Goal: Information Seeking & Learning: Understand process/instructions

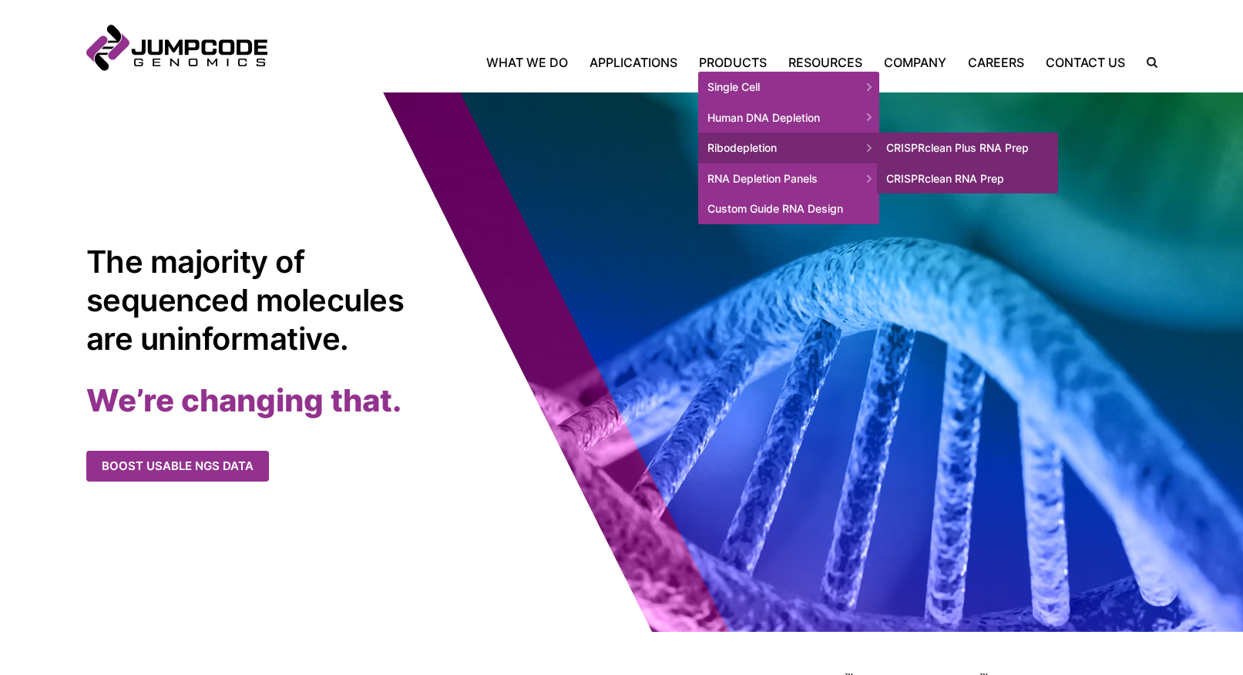
click at [740, 149] on span "Ribodepletion" at bounding box center [788, 148] width 181 height 31
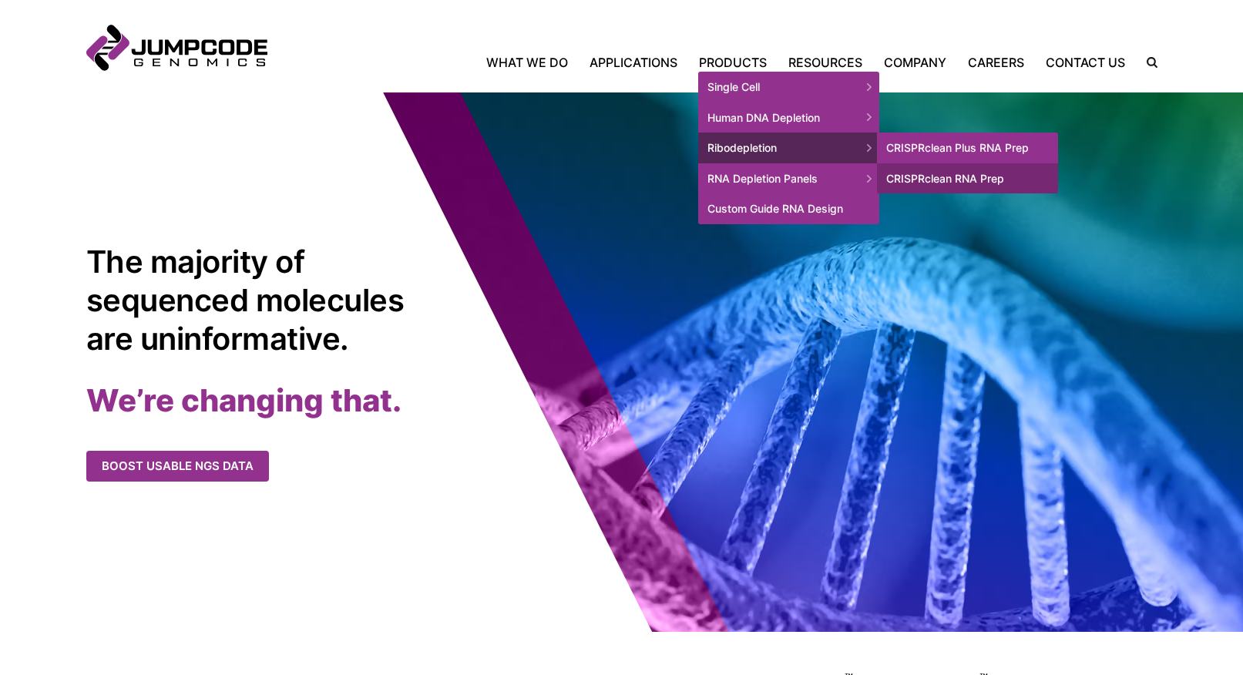
click at [950, 144] on link "CRISPRclean Plus RNA Prep" at bounding box center [967, 148] width 181 height 31
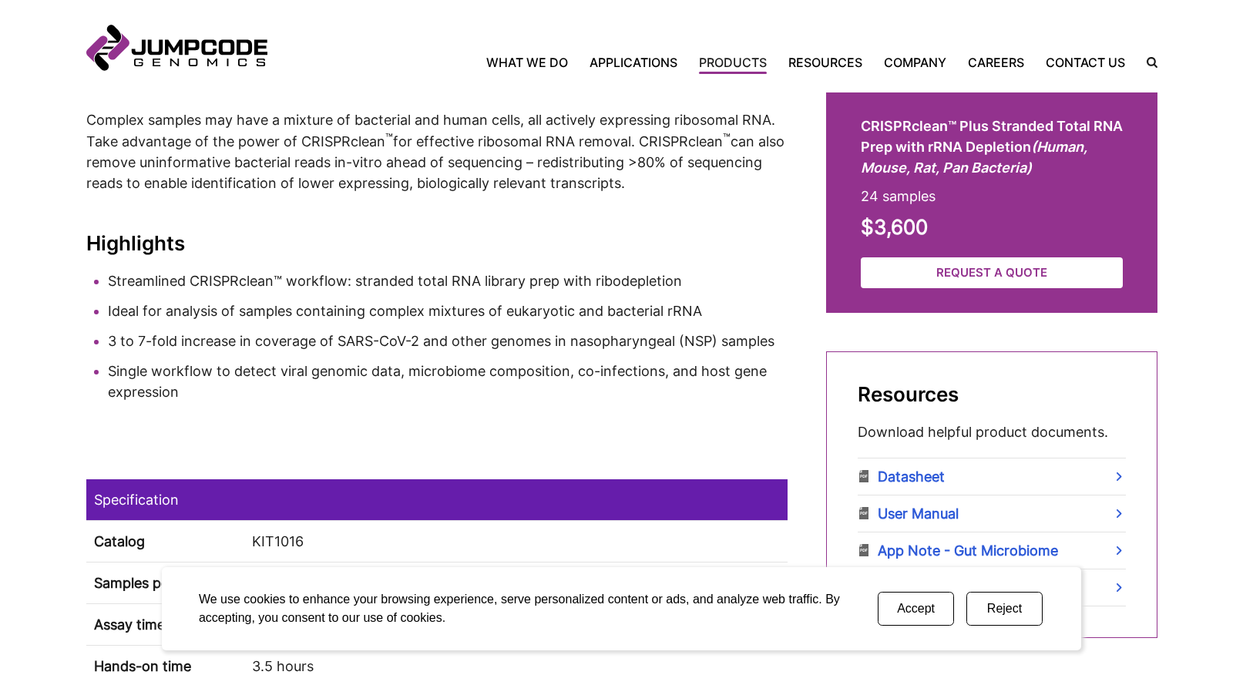
scroll to position [421, 0]
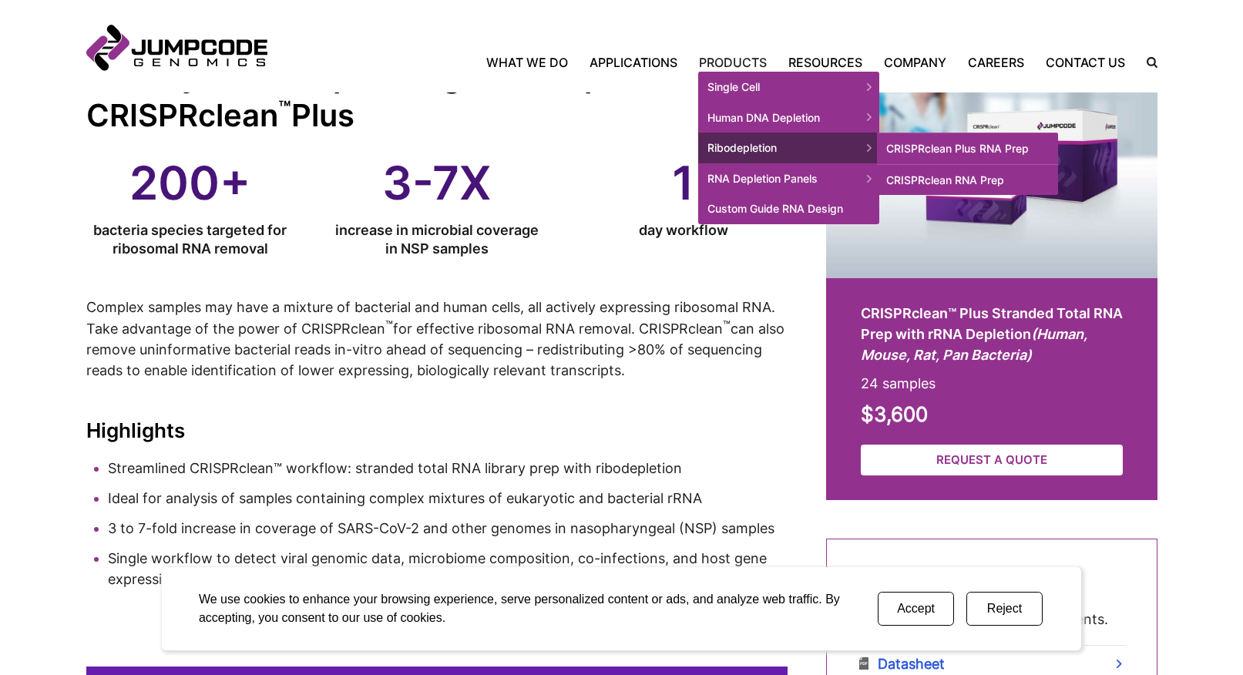
click at [963, 182] on link "CRISPRclean RNA Prep" at bounding box center [967, 180] width 181 height 31
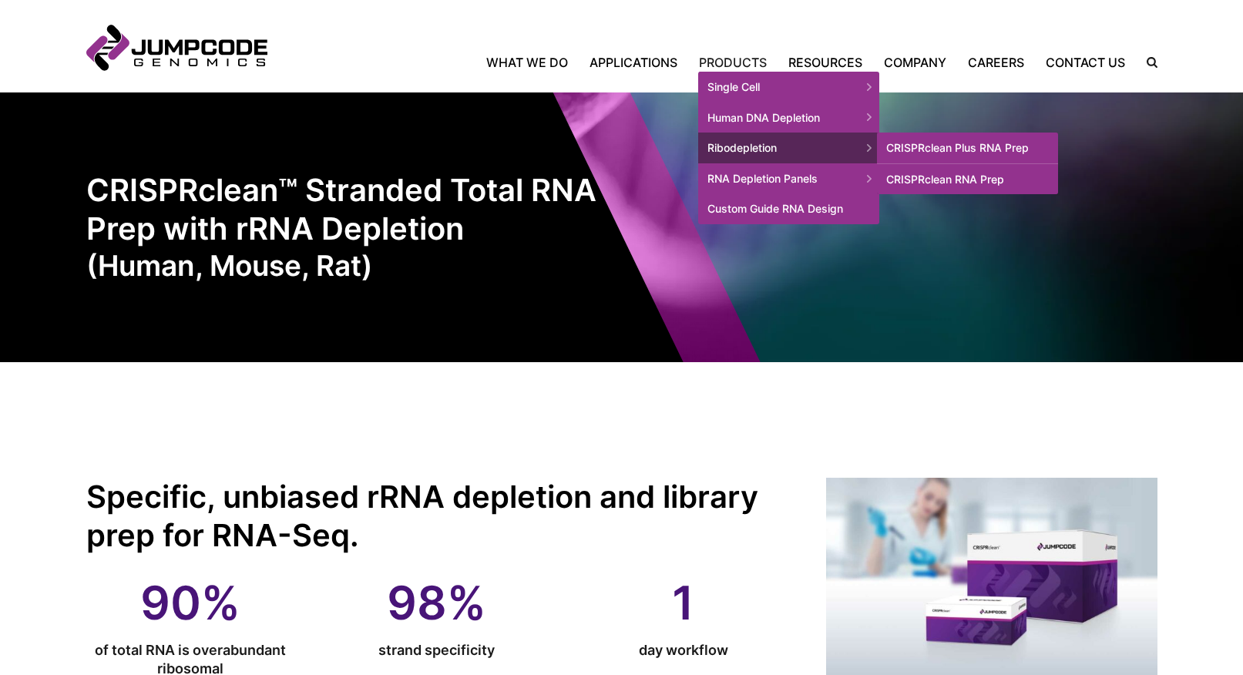
click at [941, 146] on link "CRISPRclean Plus RNA Prep" at bounding box center [967, 148] width 181 height 31
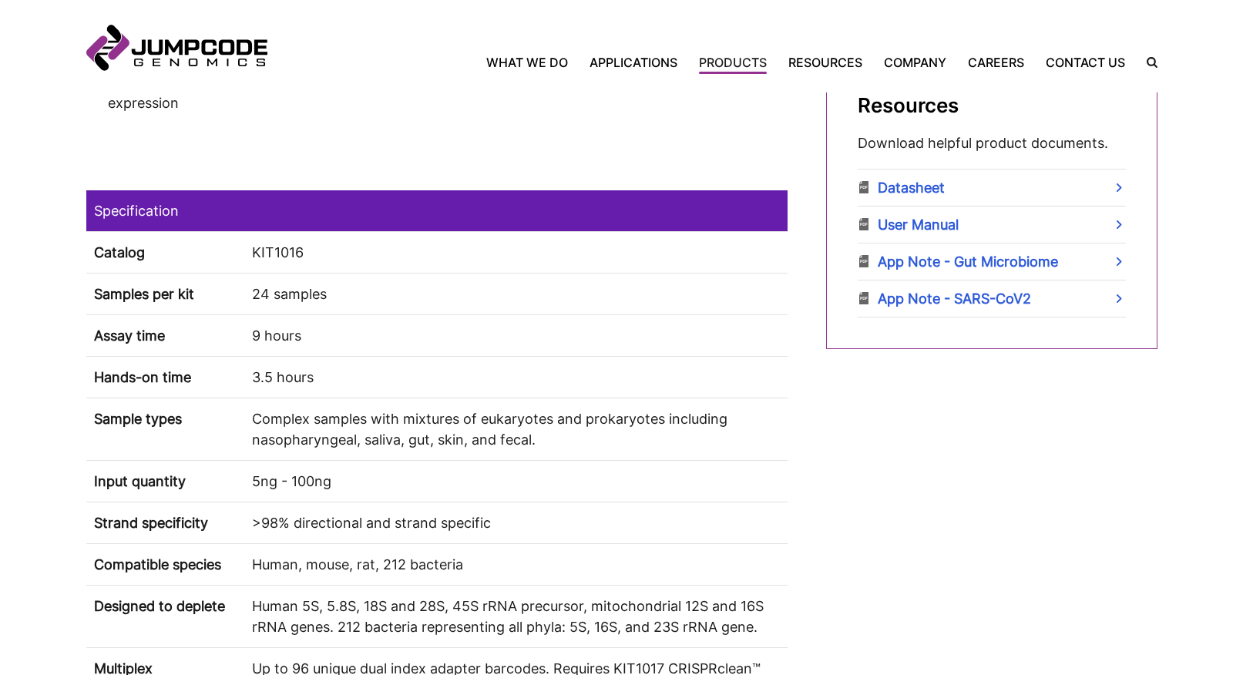
scroll to position [898, 0]
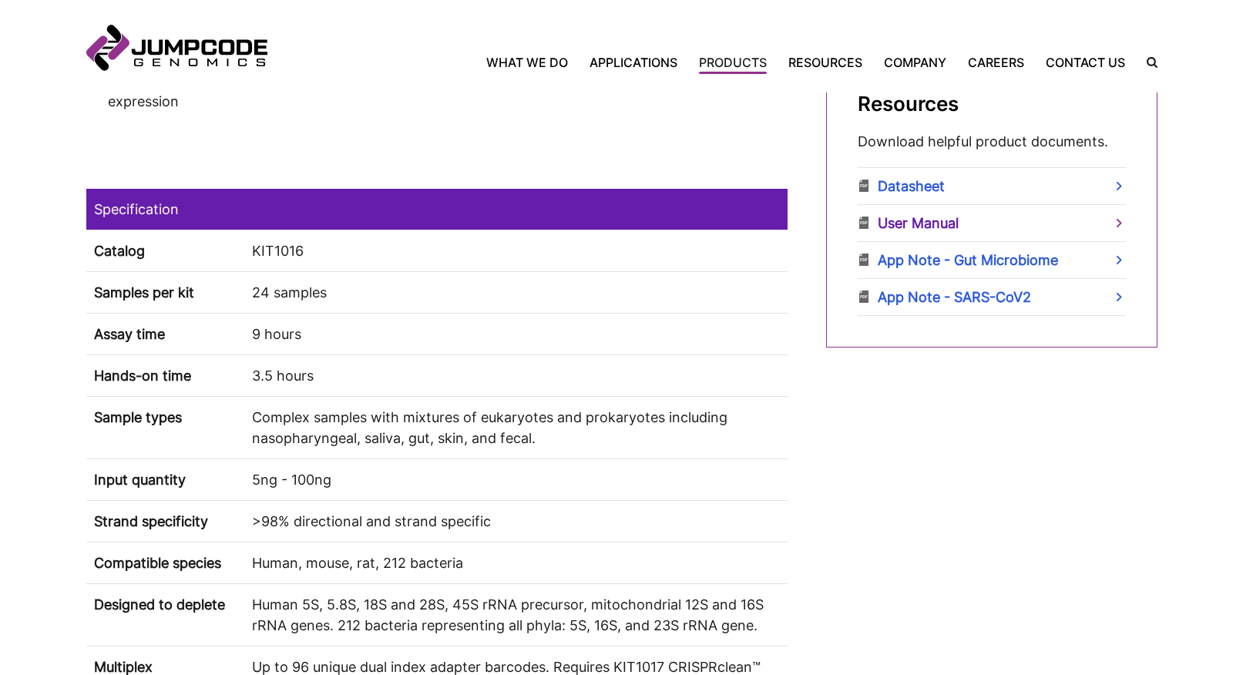
click at [907, 224] on link "User Manual" at bounding box center [992, 223] width 268 height 36
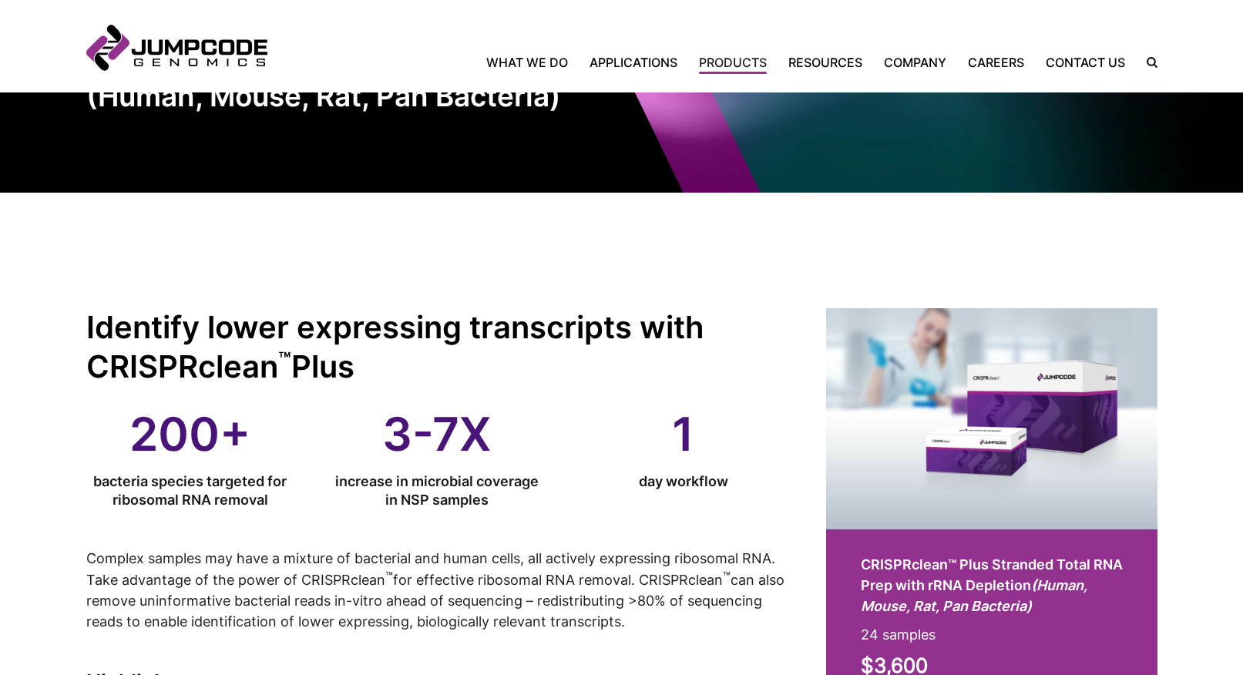
scroll to position [0, 0]
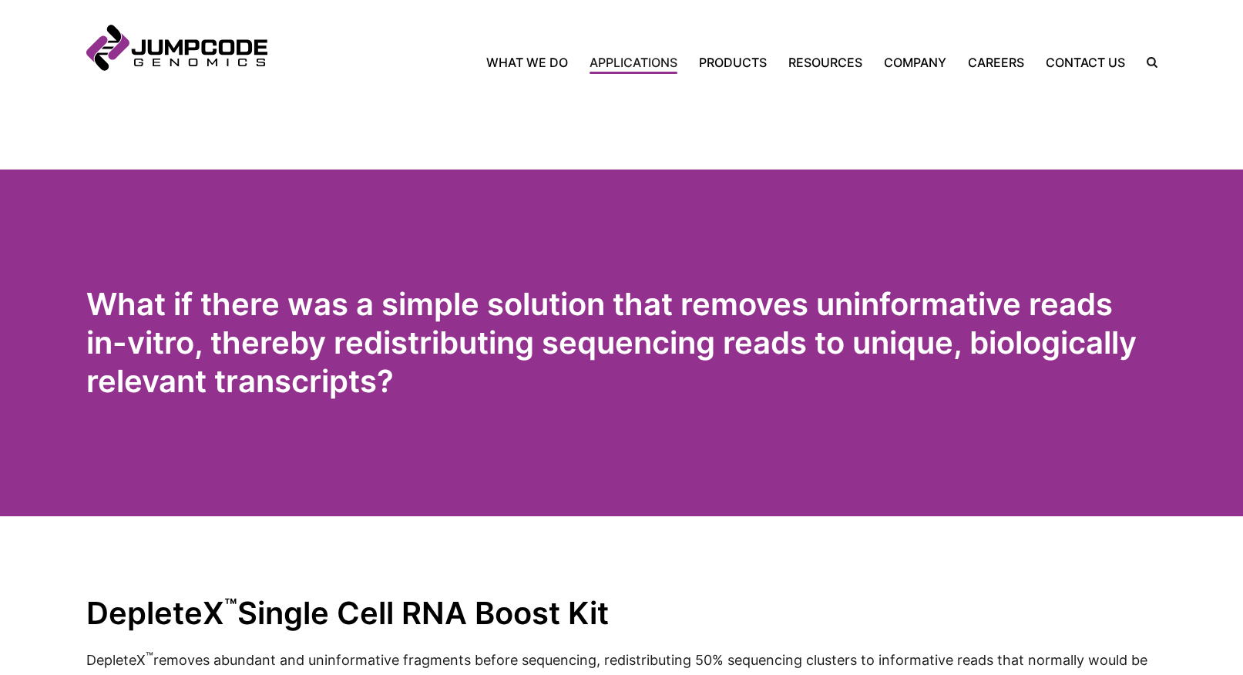
scroll to position [942, 0]
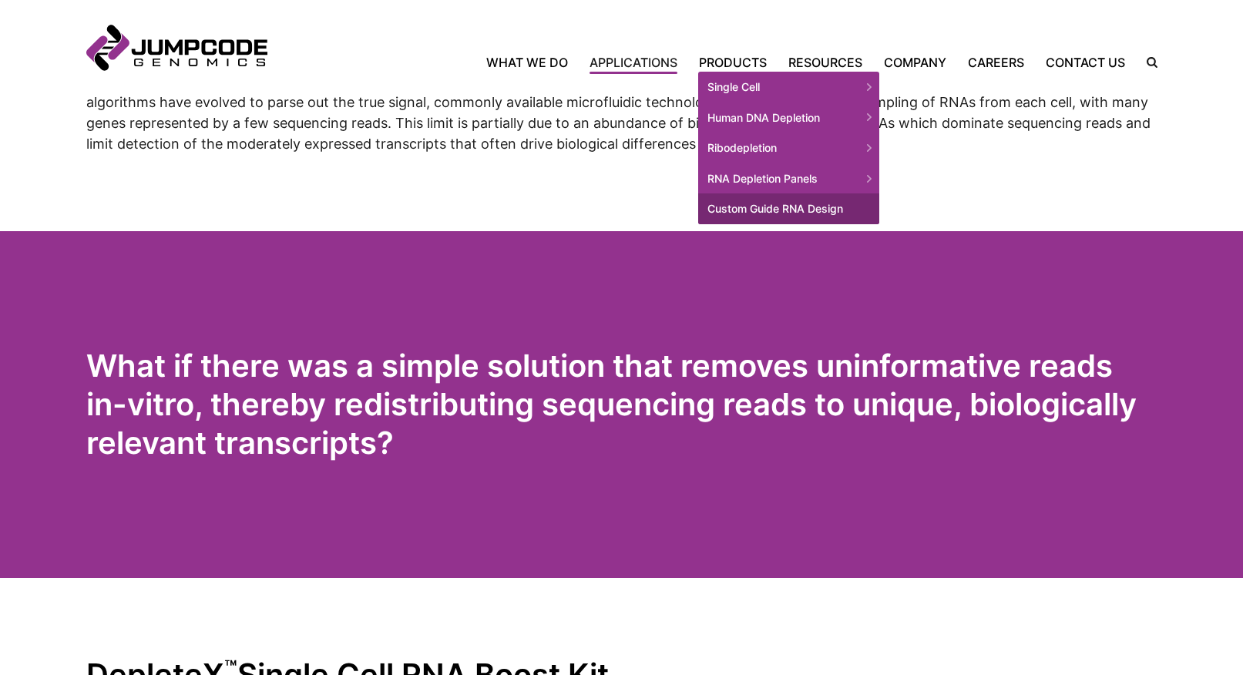
click at [753, 204] on link "Custom Guide RNA Design" at bounding box center [788, 208] width 181 height 31
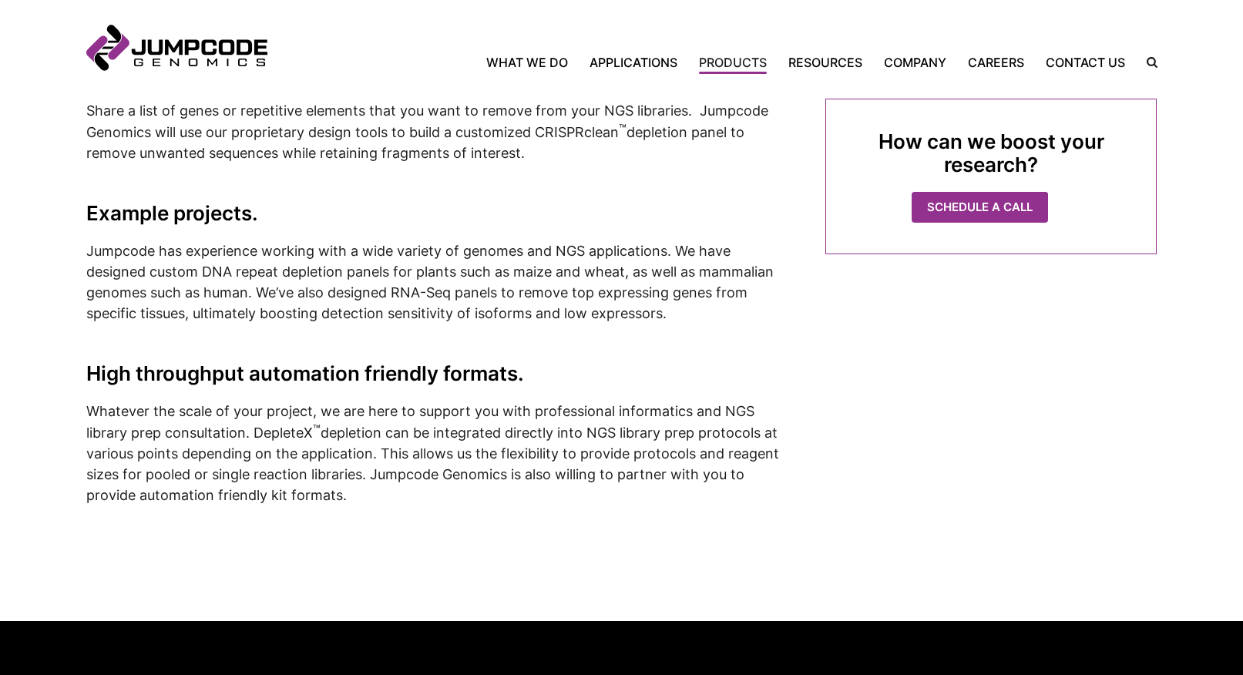
scroll to position [598, 0]
